Goal: Task Accomplishment & Management: Use online tool/utility

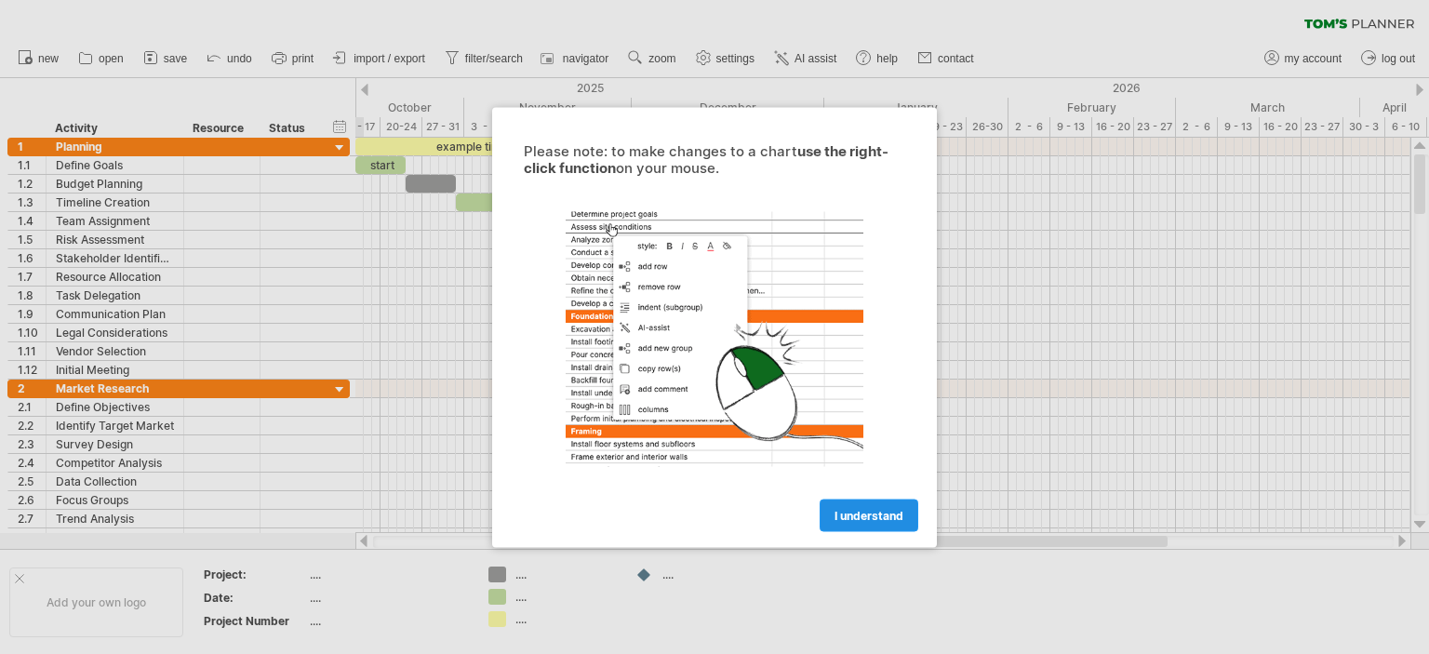
click at [866, 519] on span "I understand" at bounding box center [869, 515] width 69 height 14
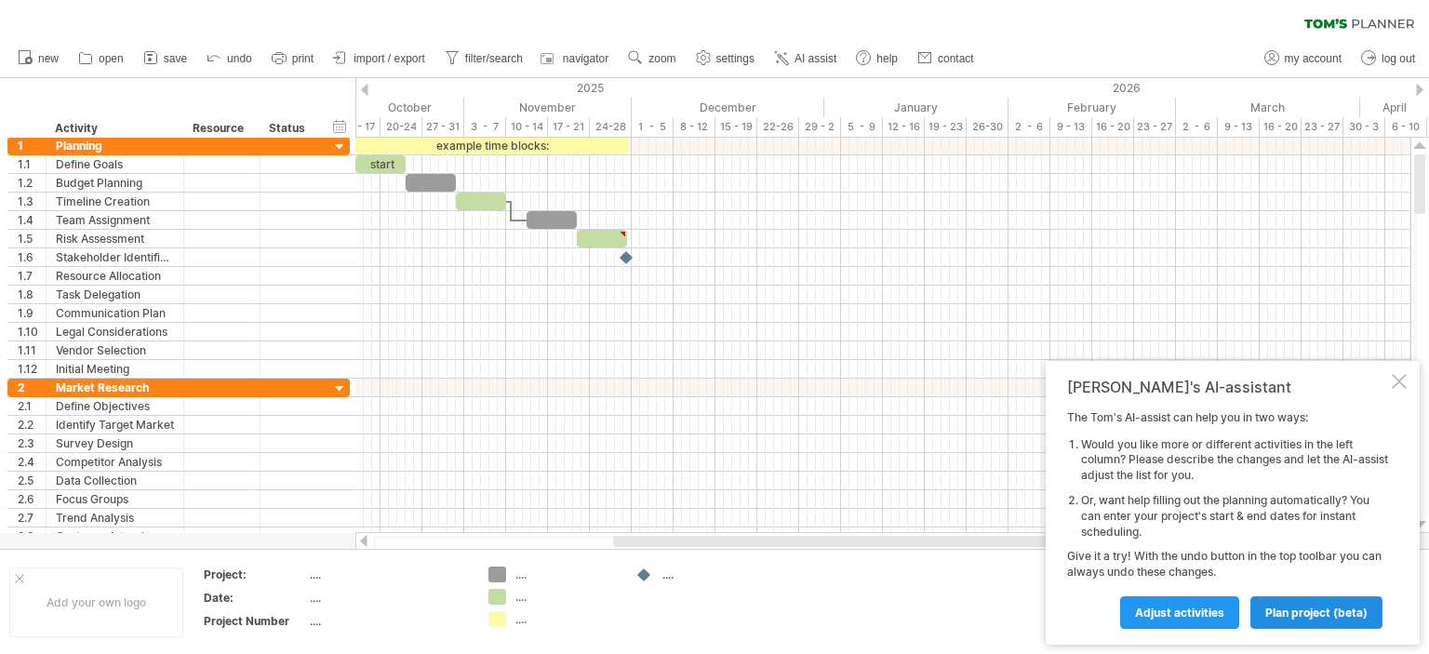
click at [1288, 617] on span "plan project (beta)" at bounding box center [1316, 613] width 102 height 14
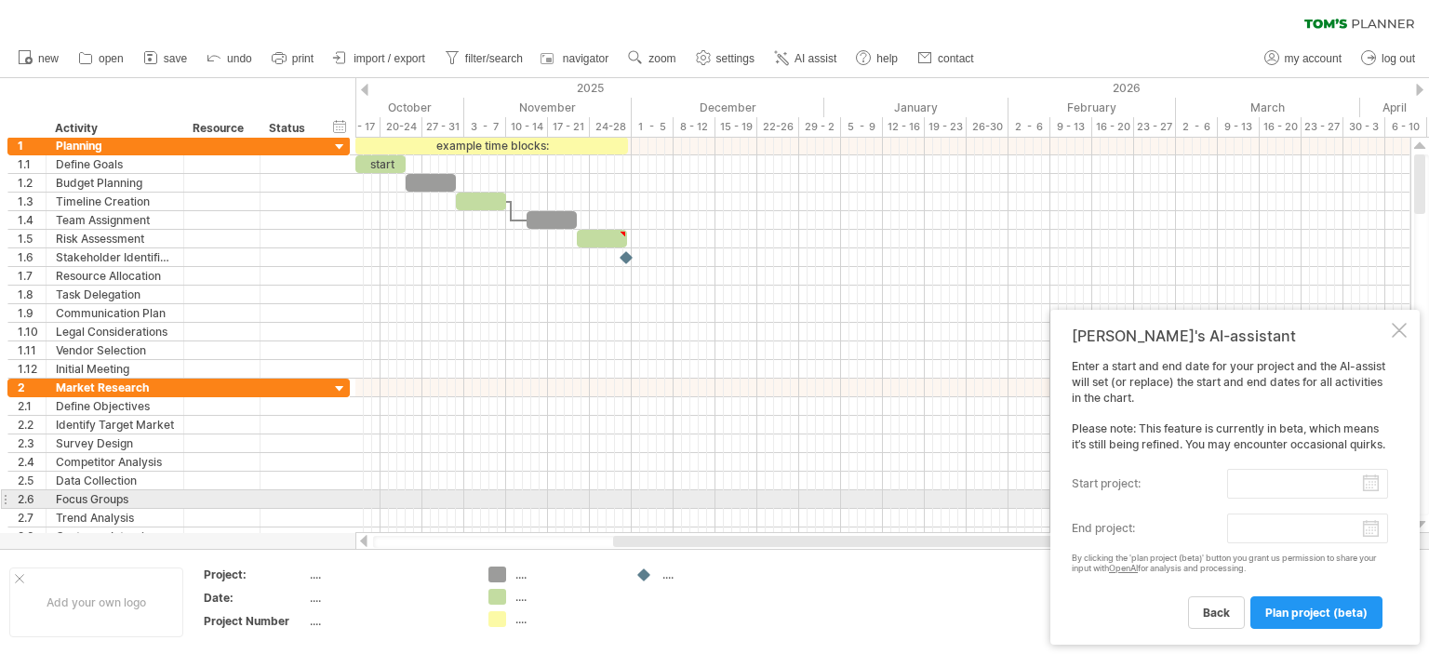
click at [1376, 495] on input "start project:" at bounding box center [1307, 484] width 161 height 30
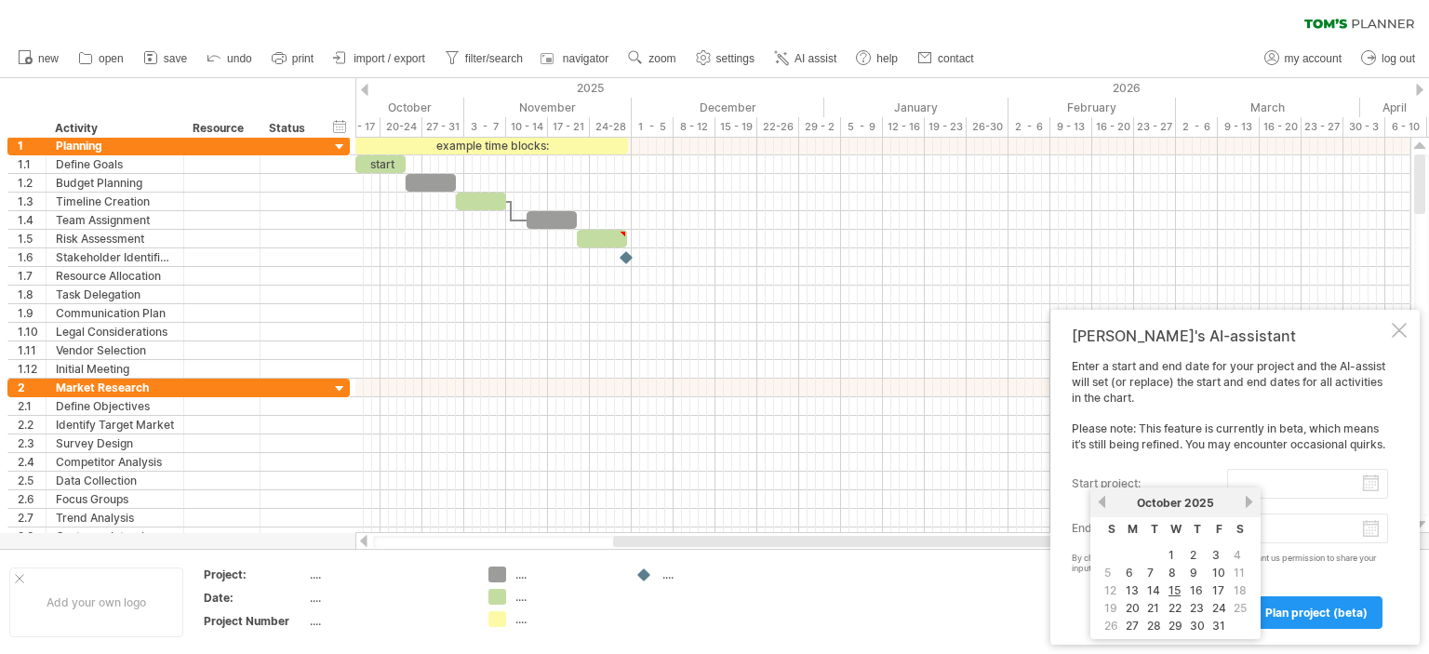
click at [1166, 547] on td "1" at bounding box center [1176, 555] width 20 height 16
type input "********"
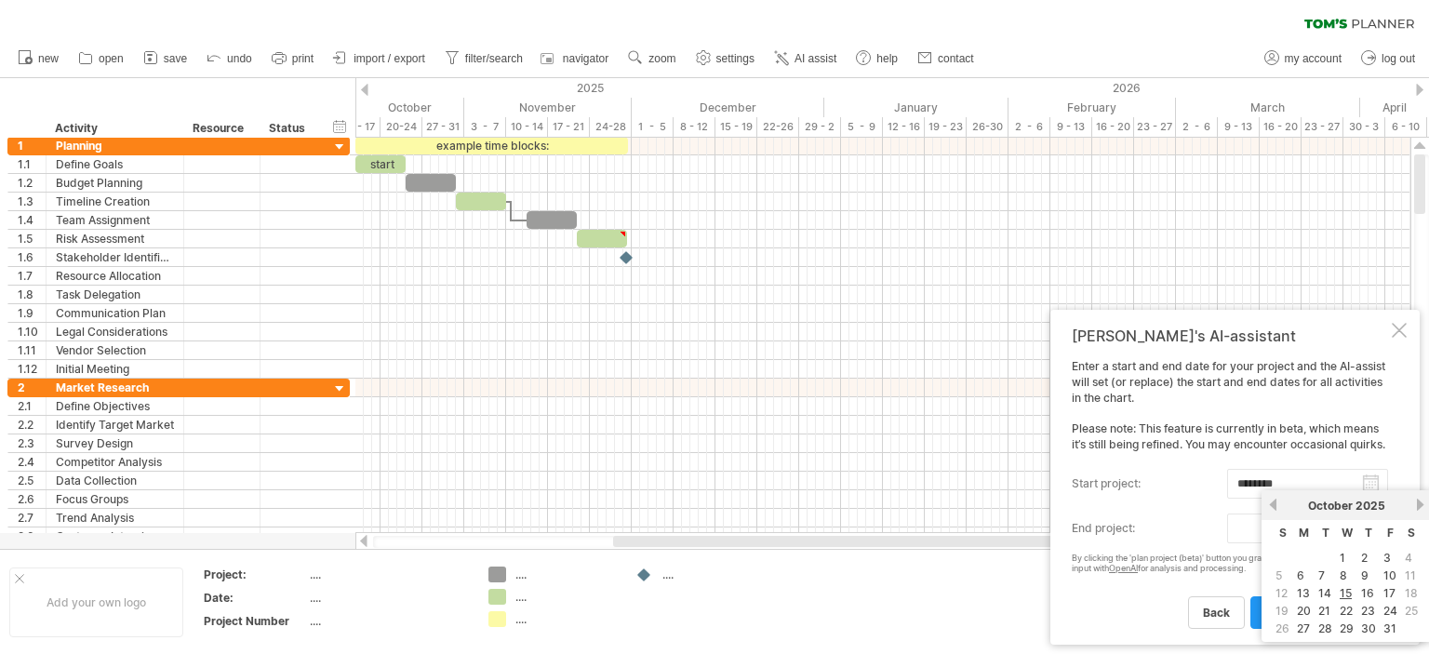
click at [1308, 536] on body "progress(100%) Trying to reach [DOMAIN_NAME] Connected again... 0% clear filter…" at bounding box center [714, 329] width 1429 height 658
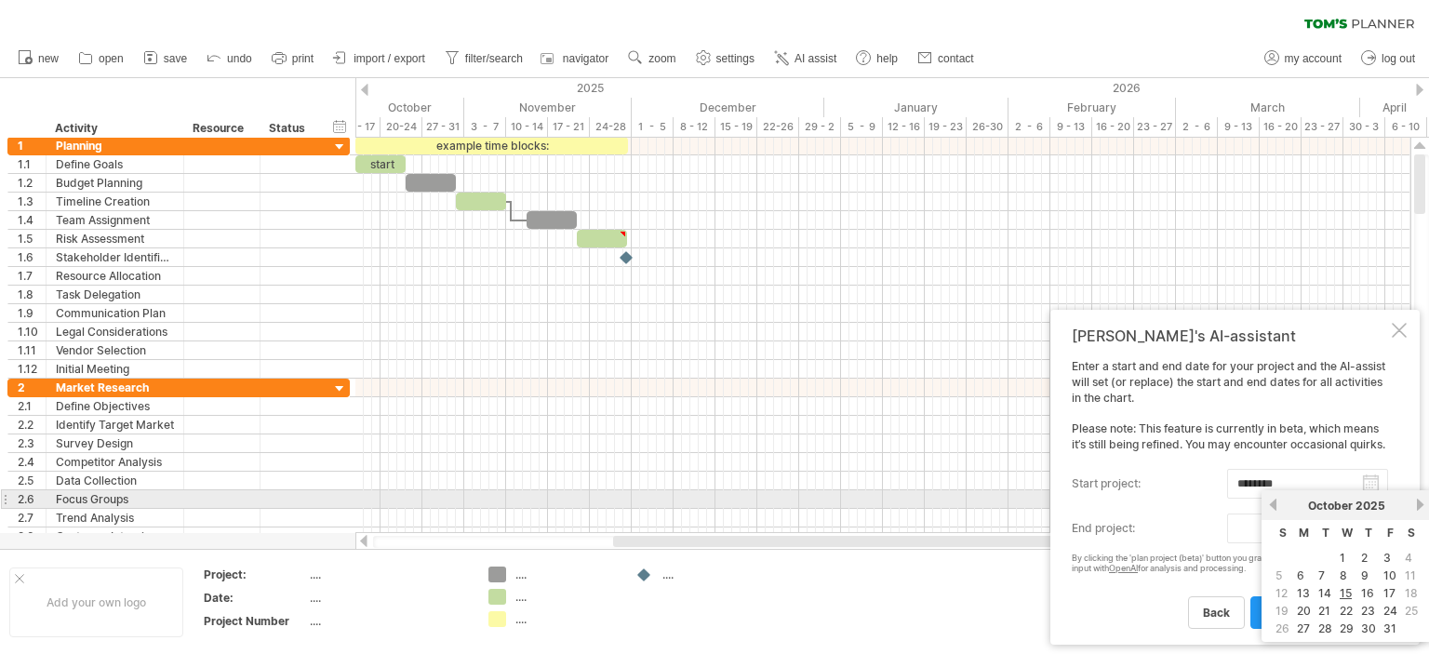
click at [1414, 509] on link "next" at bounding box center [1420, 505] width 14 height 14
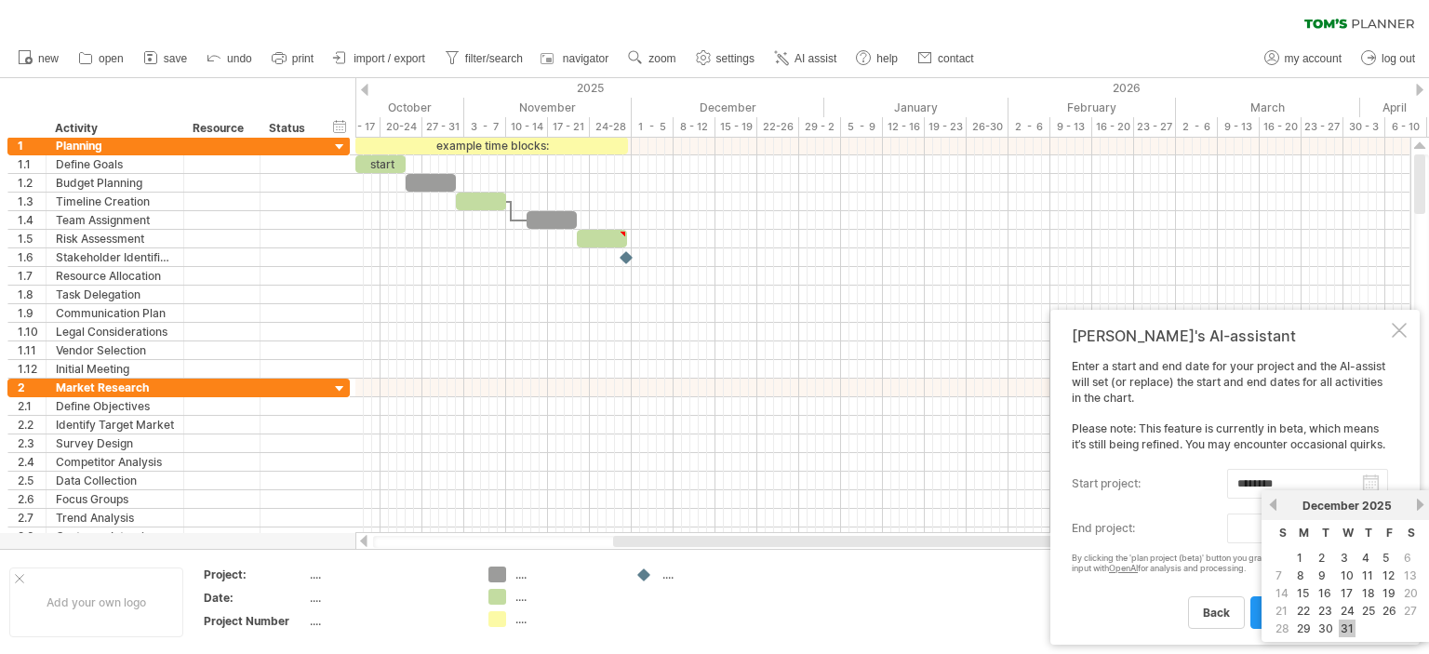
click at [1339, 624] on link "31" at bounding box center [1347, 629] width 17 height 18
type input "********"
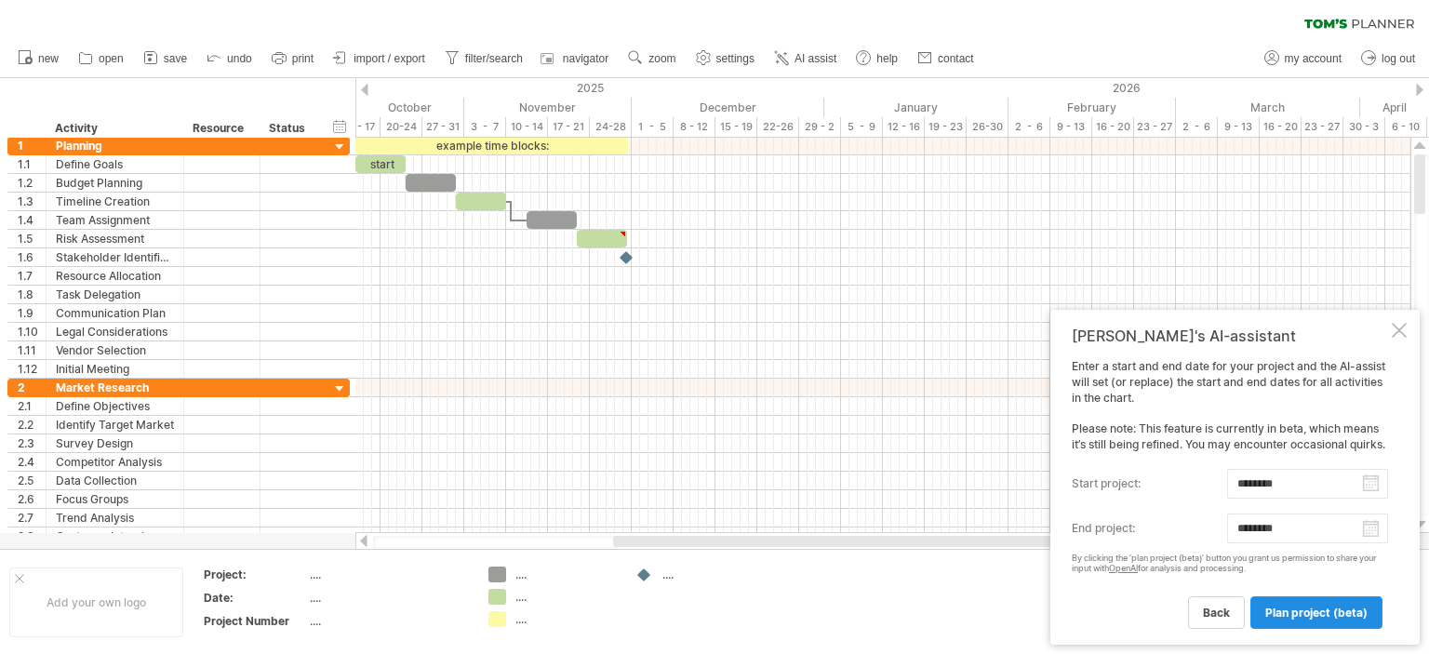
click at [1306, 614] on span "plan project (beta)" at bounding box center [1316, 613] width 102 height 14
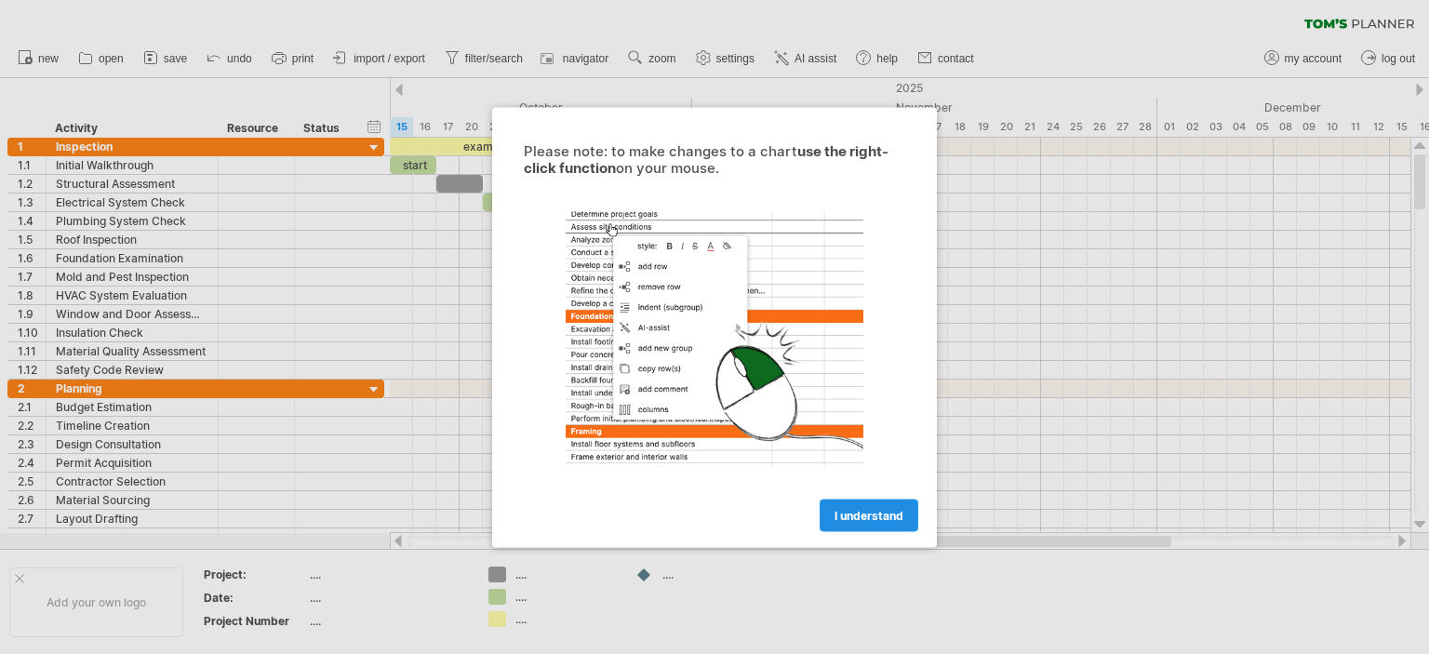
click at [872, 502] on link "I understand" at bounding box center [869, 515] width 99 height 33
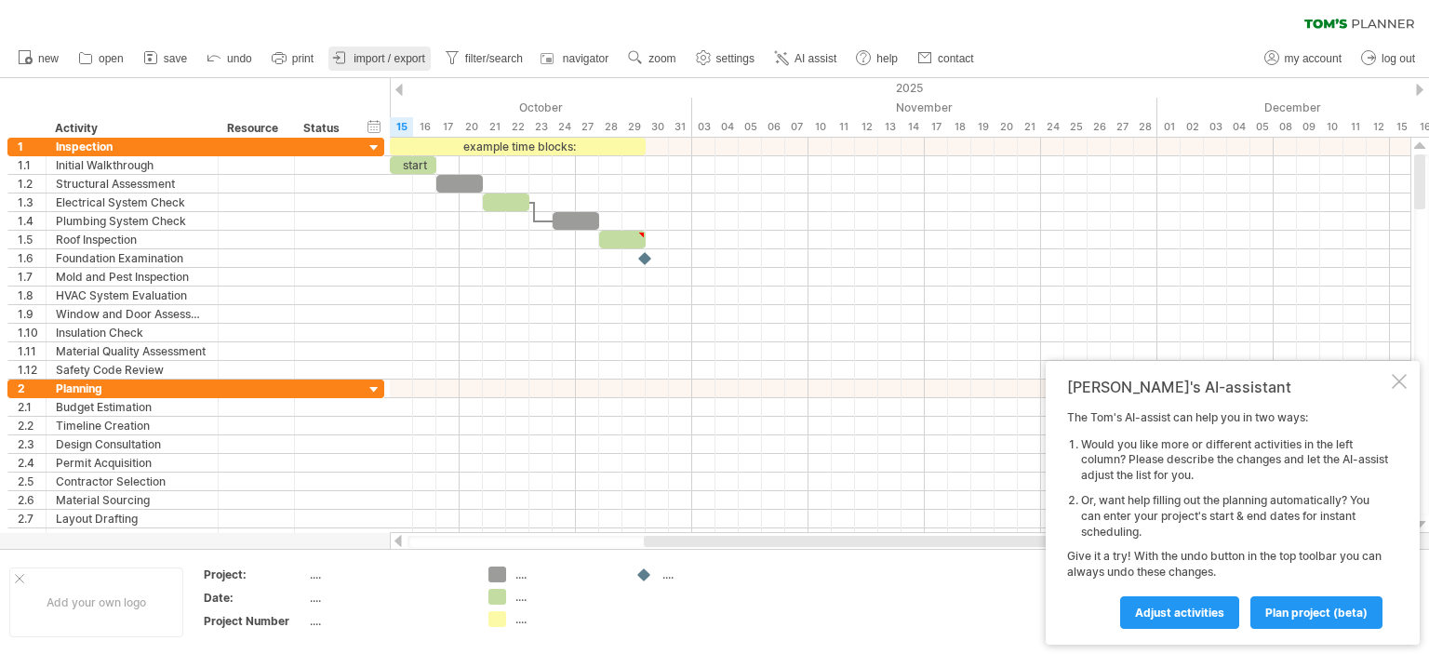
click at [404, 60] on span "import / export" at bounding box center [390, 58] width 72 height 13
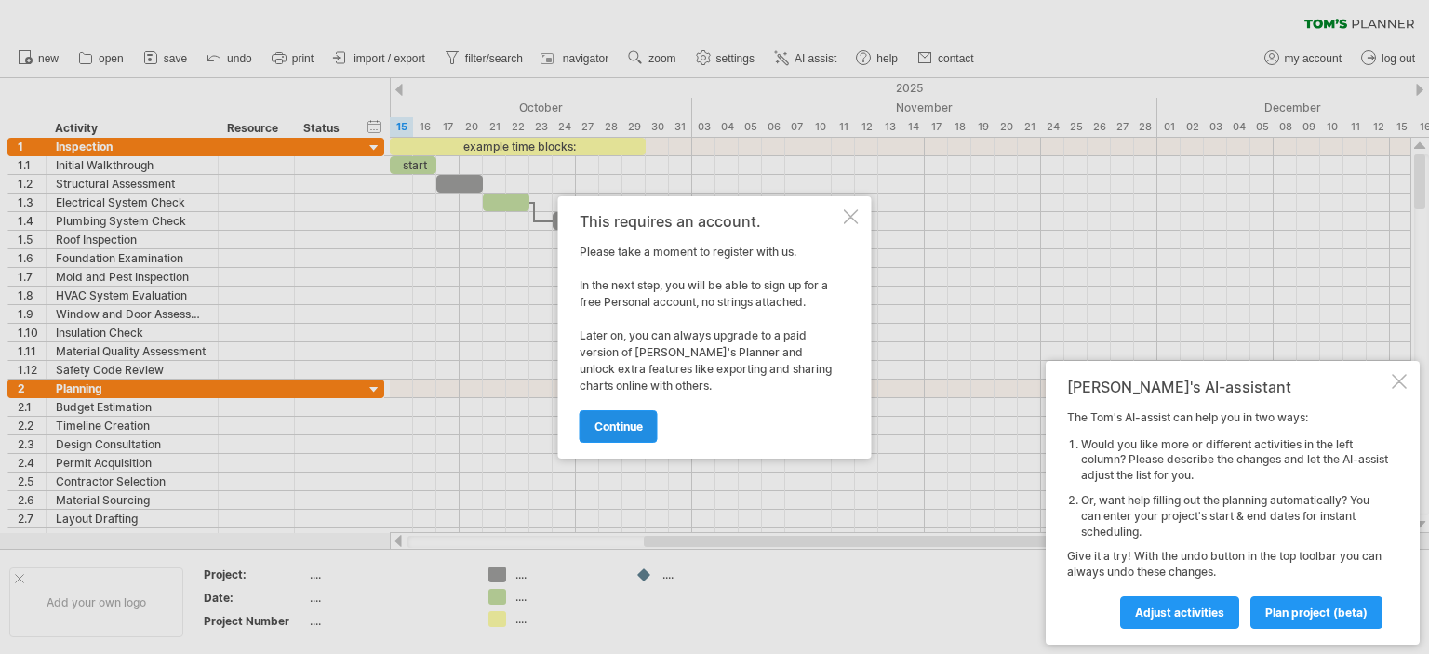
click at [646, 428] on link "continue" at bounding box center [619, 426] width 78 height 33
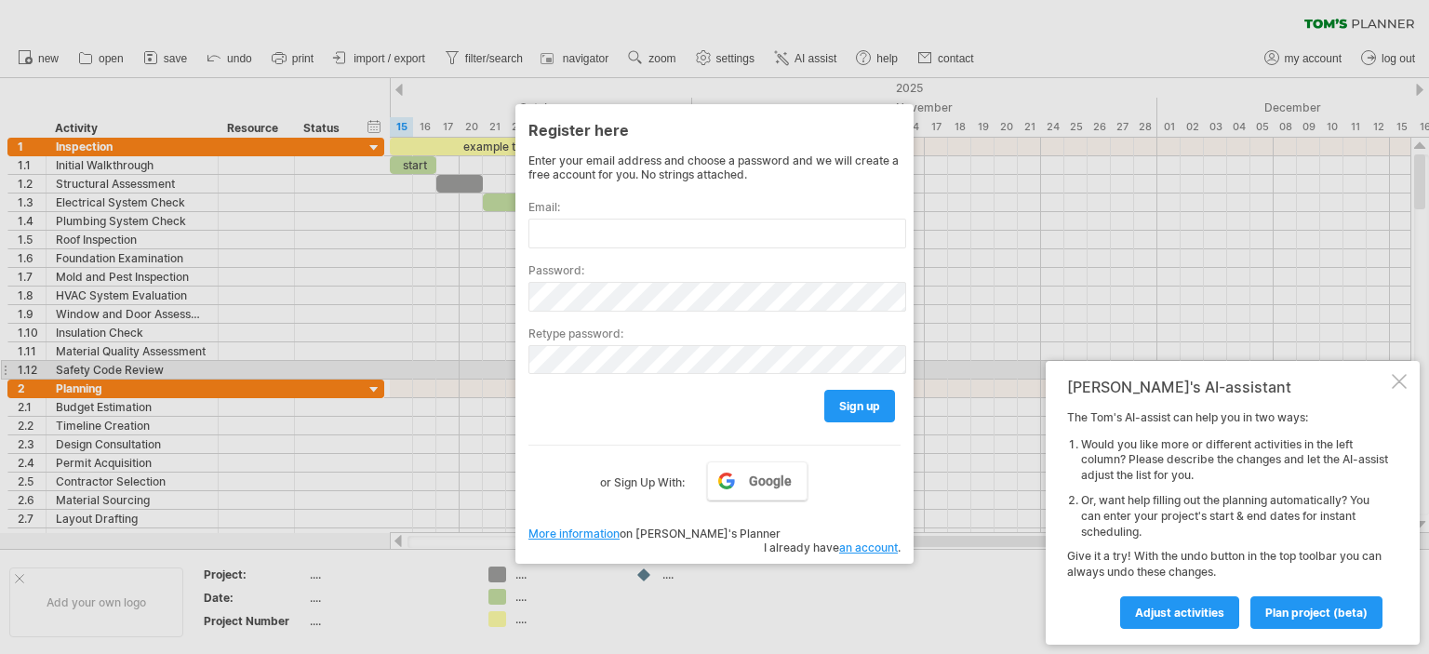
click at [970, 353] on div at bounding box center [714, 327] width 1429 height 654
click at [1204, 609] on span "Adjust activities" at bounding box center [1179, 613] width 89 height 14
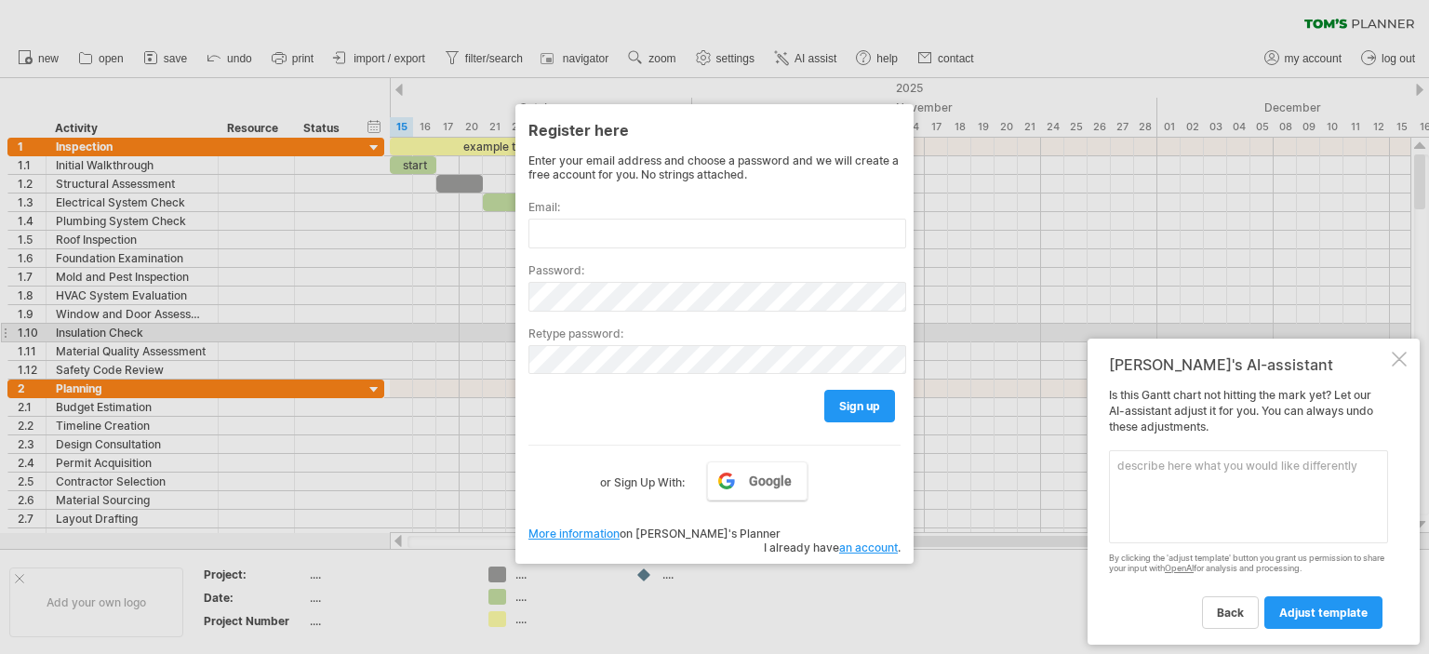
drag, startPoint x: 1405, startPoint y: 340, endPoint x: 1404, endPoint y: 356, distance: 16.8
click at [1405, 346] on div "Tom's AI-assistant Is this Gantt chart not hitting the mark yet? Let our AI-ass…" at bounding box center [1254, 492] width 332 height 306
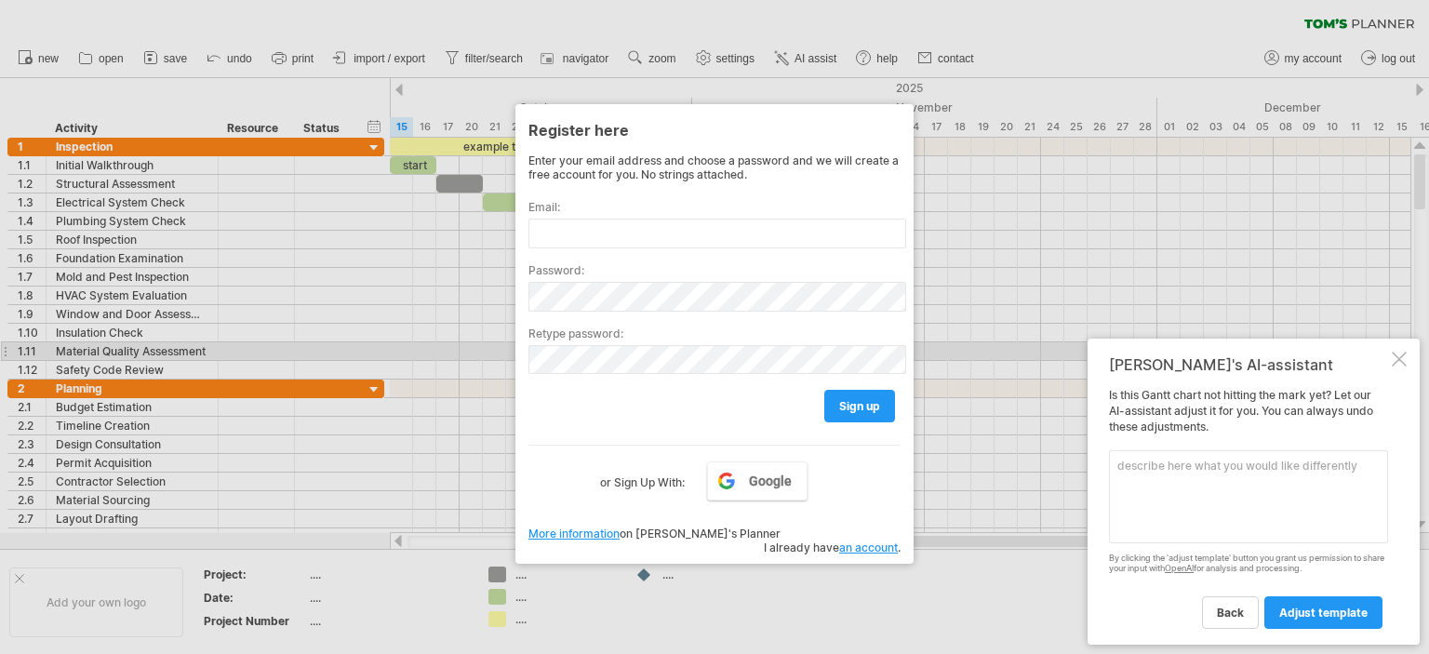
click at [1402, 358] on div at bounding box center [1399, 359] width 15 height 15
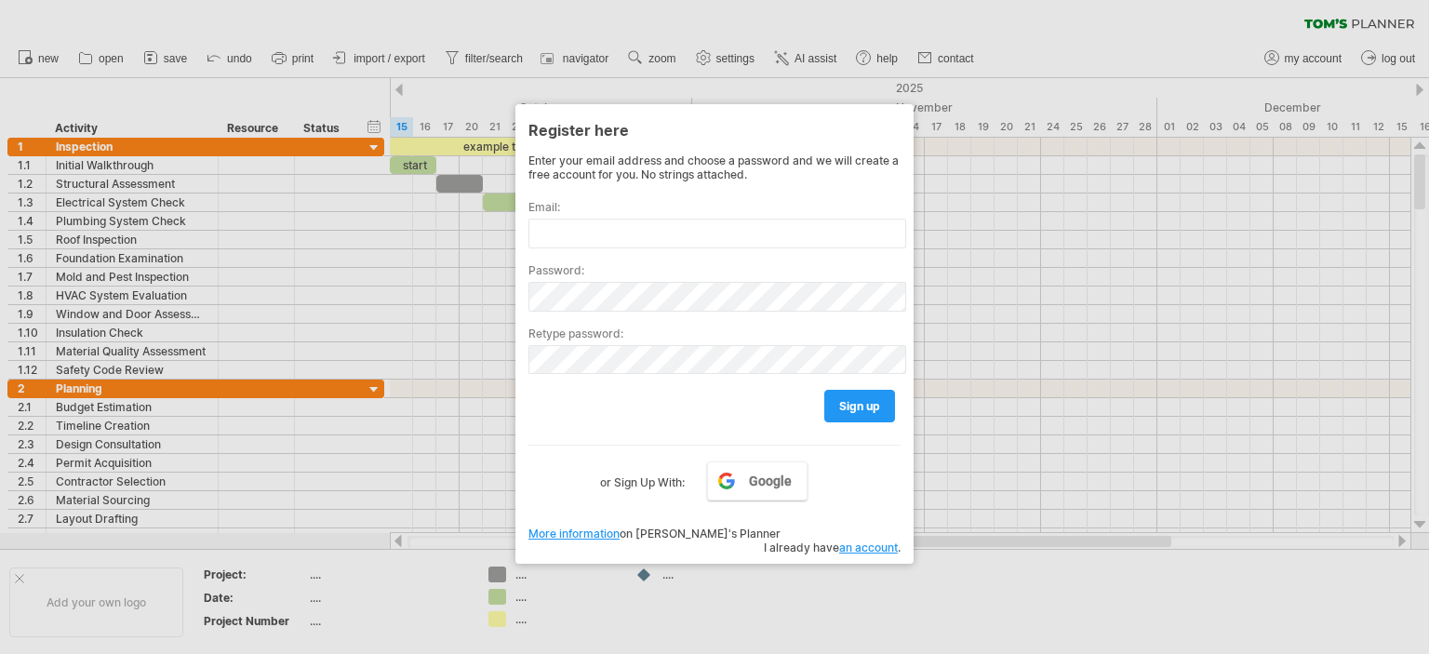
click at [841, 104] on div "Register here Enter your email address and choose a password and we will create…" at bounding box center [714, 334] width 398 height 460
click at [804, 124] on div "Register here" at bounding box center [715, 129] width 372 height 33
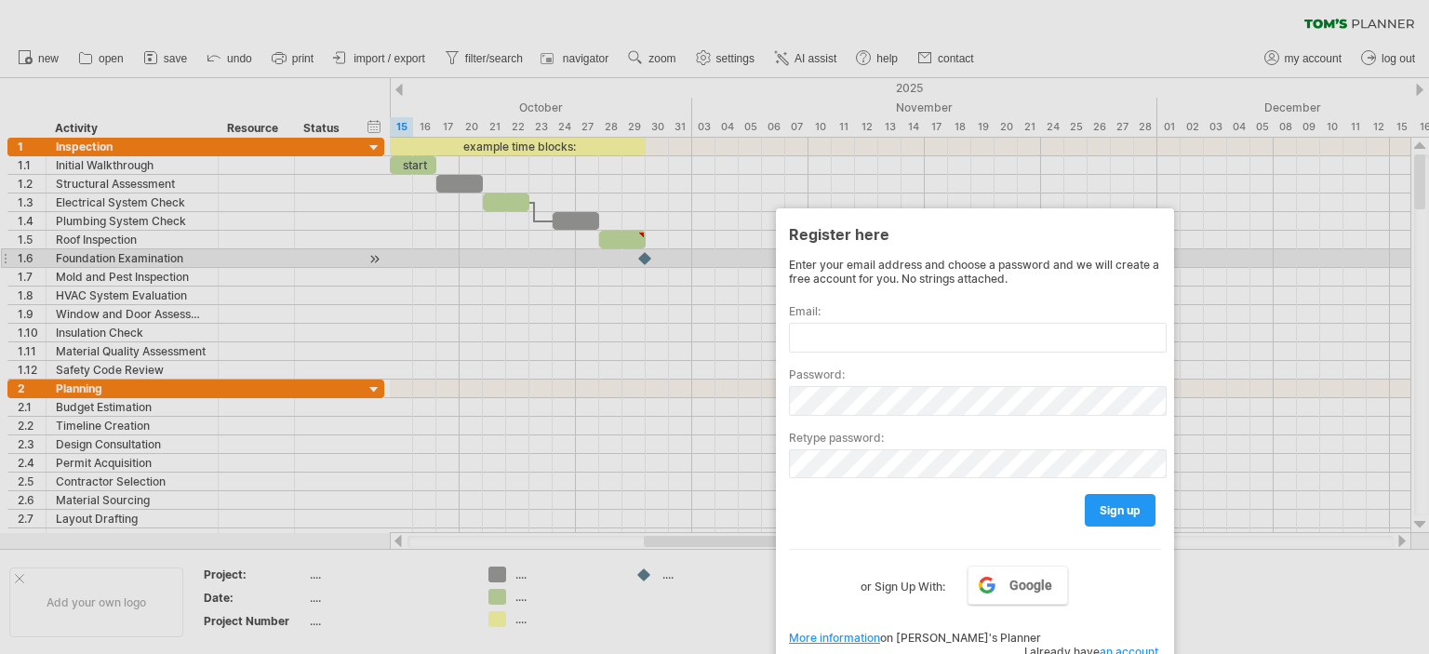
drag, startPoint x: 804, startPoint y: 124, endPoint x: 1277, endPoint y: 274, distance: 495.8
click at [1174, 279] on div "Register here Enter your email address and choose a password and we will create…" at bounding box center [975, 438] width 398 height 460
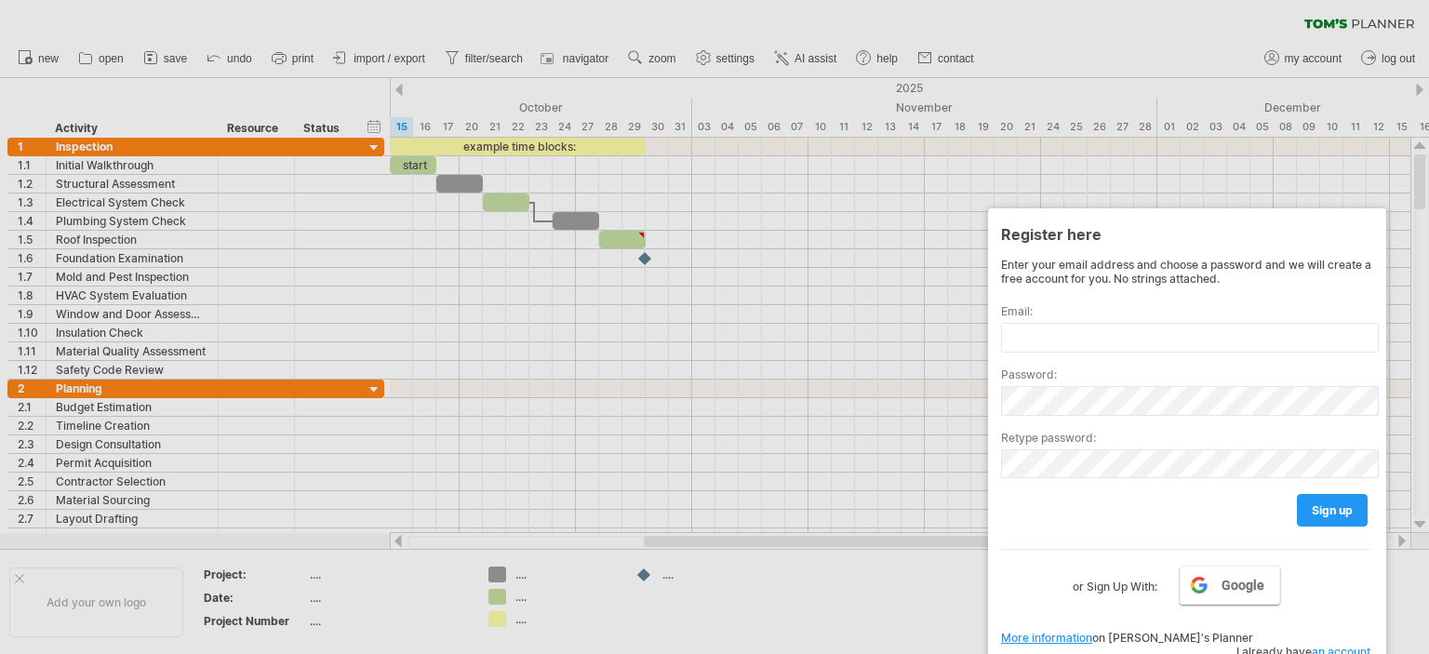
click at [1250, 598] on link "Google" at bounding box center [1230, 585] width 100 height 39
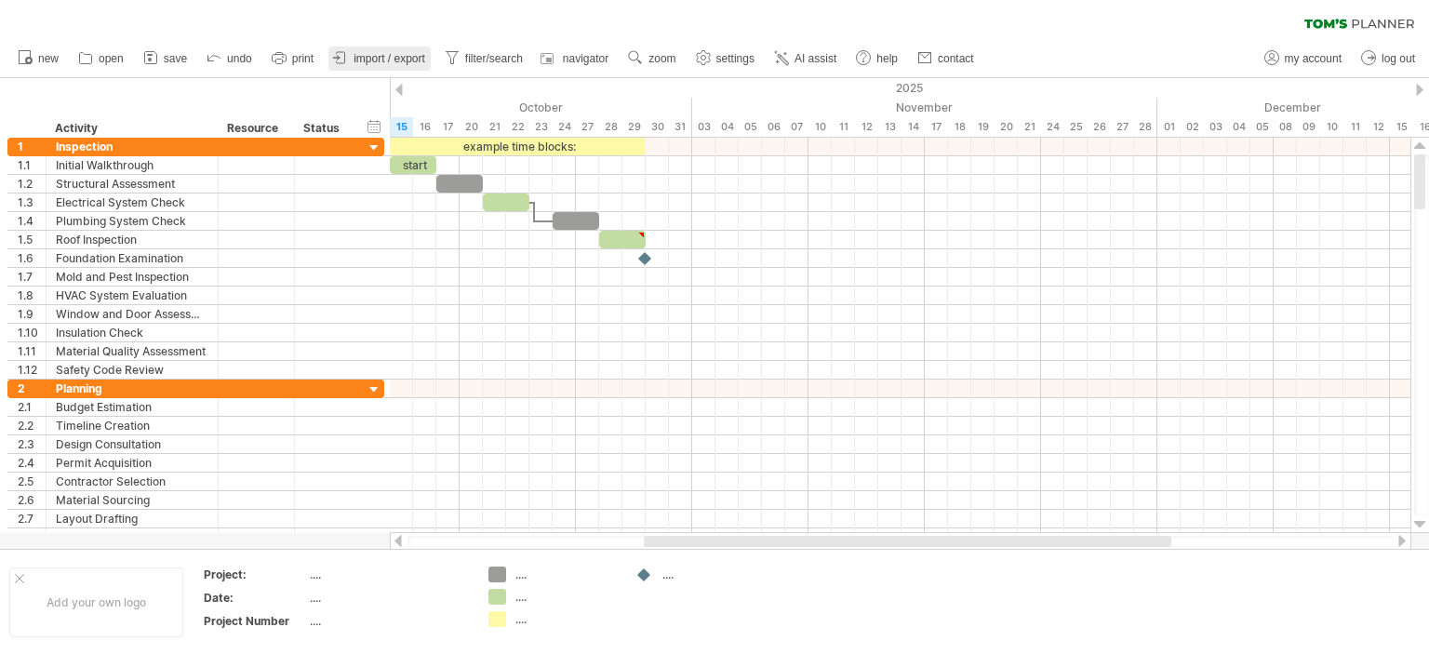
click at [383, 52] on span "import / export" at bounding box center [390, 58] width 72 height 13
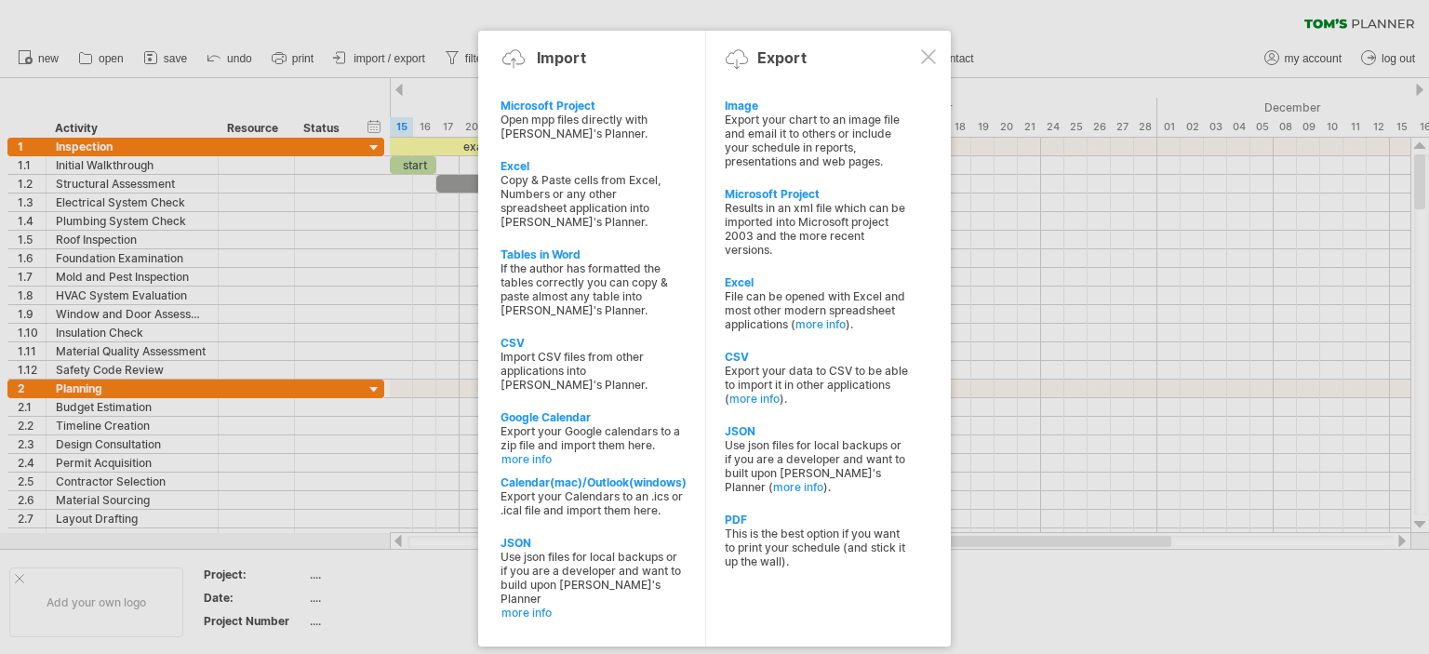
click at [930, 49] on div at bounding box center [928, 56] width 15 height 15
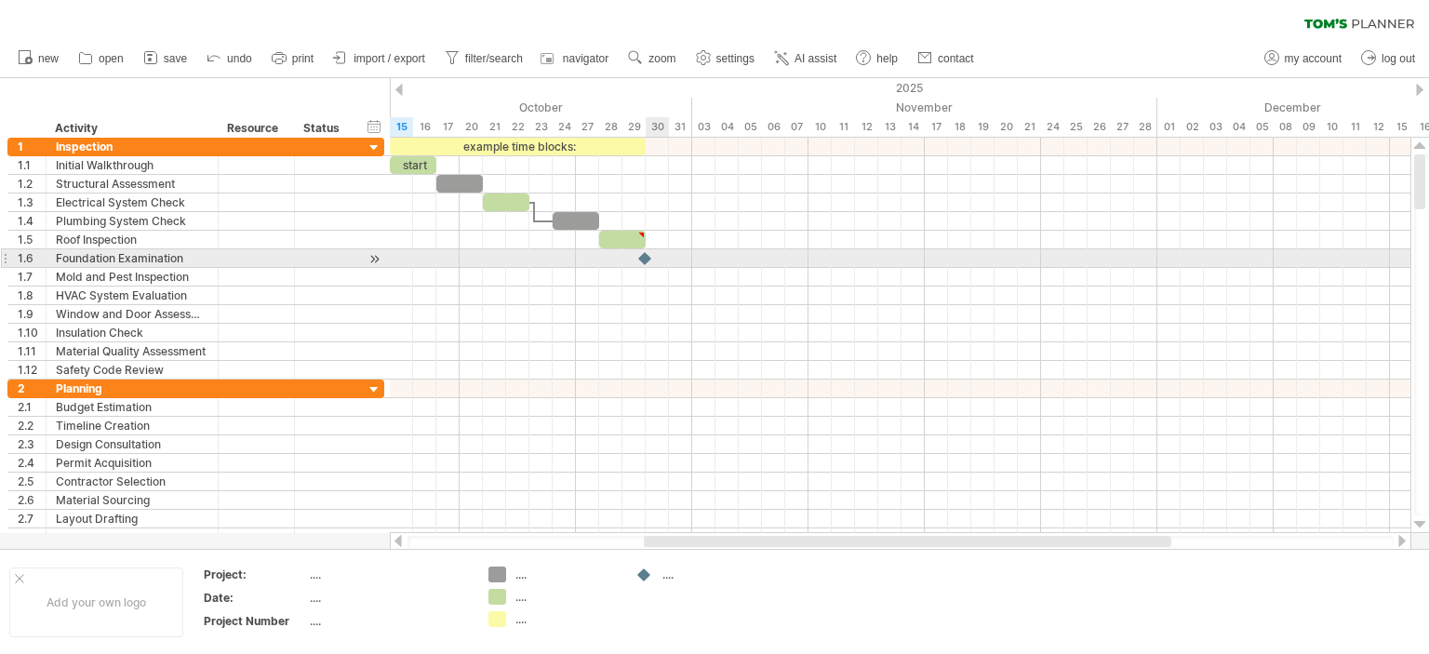
click at [647, 256] on div at bounding box center [645, 258] width 19 height 18
click at [647, 256] on div at bounding box center [646, 258] width 20 height 18
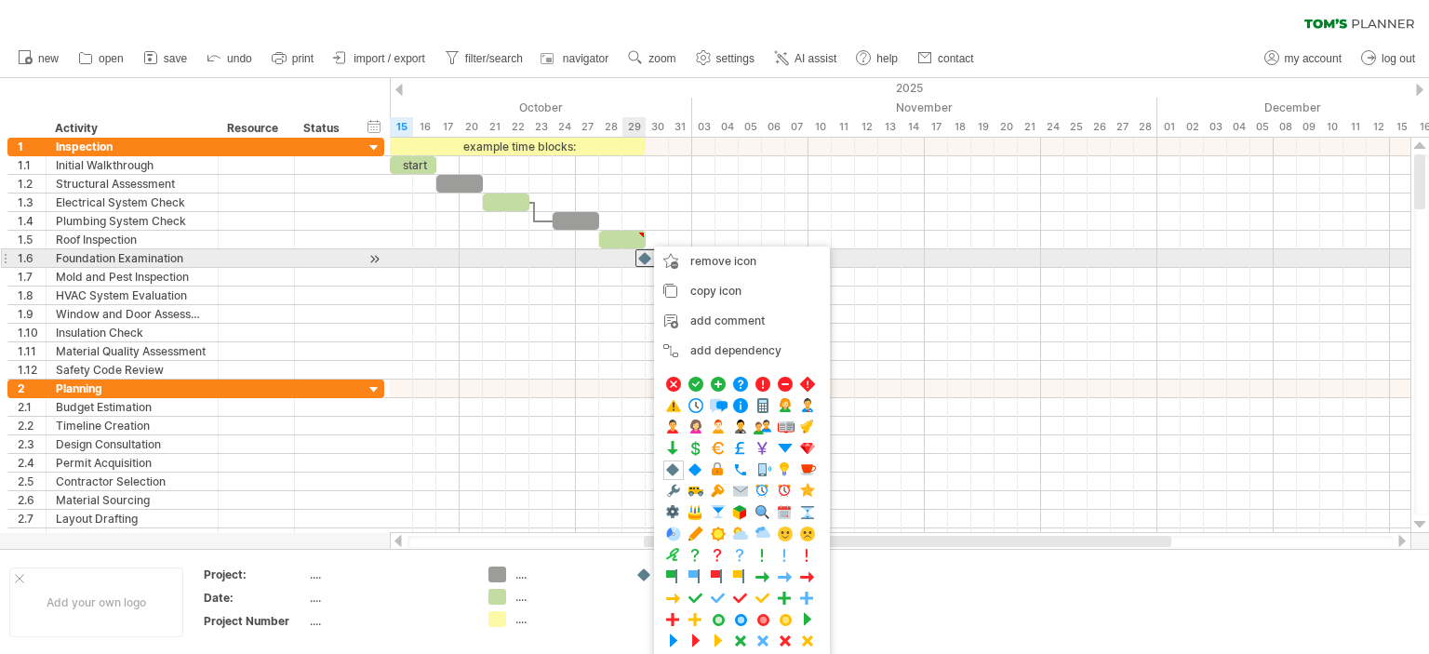
click at [645, 257] on div at bounding box center [646, 258] width 20 height 18
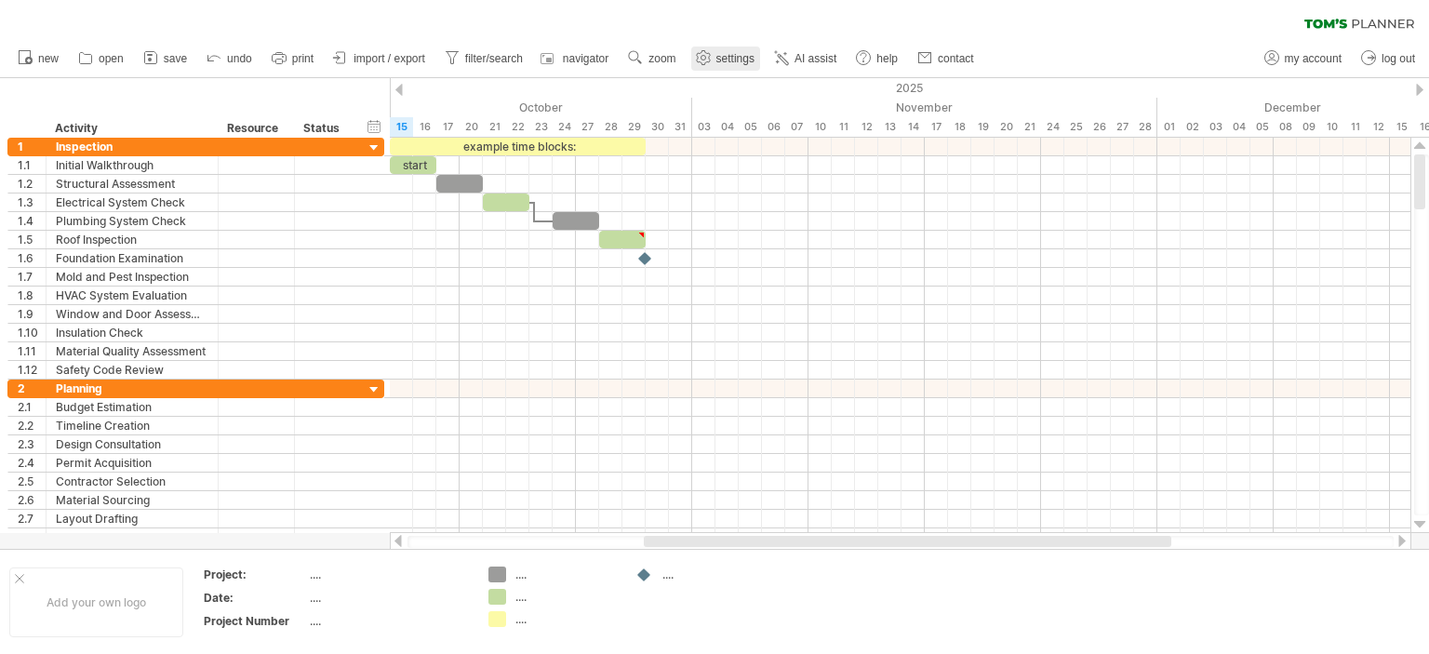
click at [748, 53] on span "settings" at bounding box center [735, 58] width 38 height 13
select select "*"
select select "**"
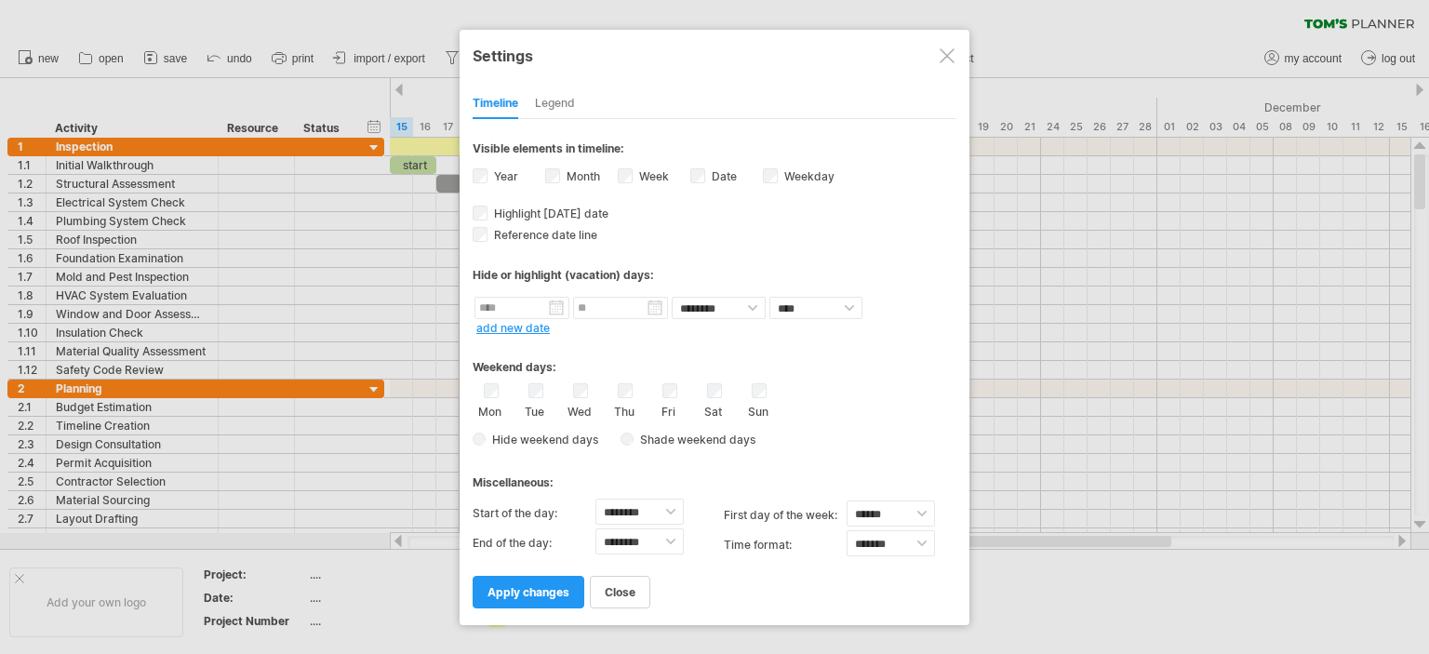
click at [1116, 169] on div at bounding box center [714, 327] width 1429 height 654
